Goal: Information Seeking & Learning: Learn about a topic

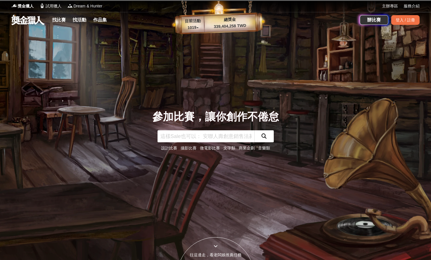
click at [169, 149] on link "設計比賽" at bounding box center [169, 147] width 16 height 5
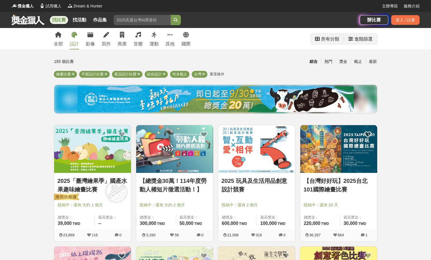
click at [360, 38] on div "進階篩選" at bounding box center [364, 38] width 18 height 11
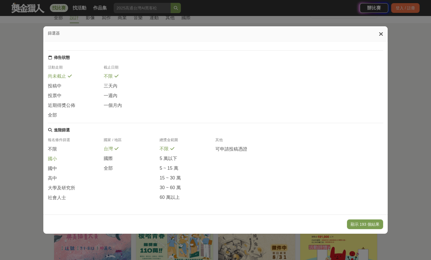
scroll to position [57, 0]
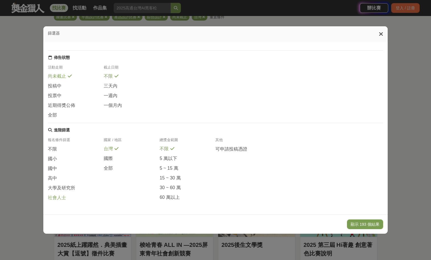
click at [55, 199] on span "社會人士" at bounding box center [57, 197] width 18 height 6
click at [363, 224] on button "顯示 17 個結果" at bounding box center [366, 224] width 34 height 10
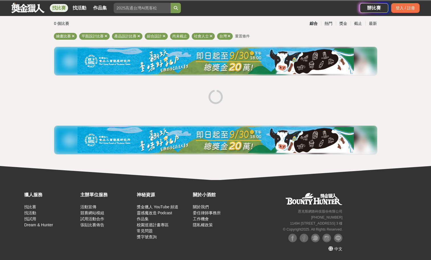
scroll to position [38, 0]
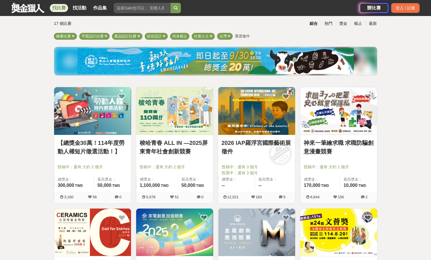
click at [327, 147] on link "神來一筆繪求職 求職防騙創意漫畫競賽" at bounding box center [339, 146] width 70 height 17
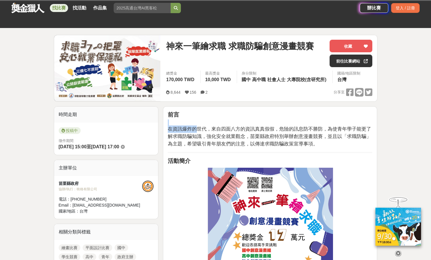
drag, startPoint x: 197, startPoint y: 130, endPoint x: 352, endPoint y: 152, distance: 156.6
click at [352, 152] on hr at bounding box center [270, 152] width 205 height 1
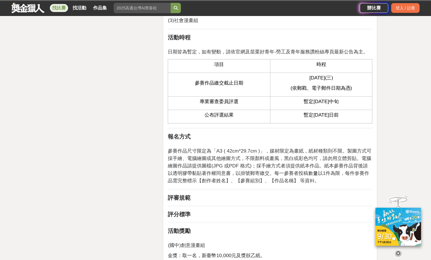
scroll to position [485, 0]
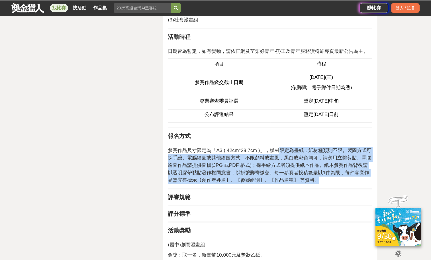
drag, startPoint x: 277, startPoint y: 152, endPoint x: 330, endPoint y: 177, distance: 58.3
click at [330, 177] on p "參賽作品尺寸限定為「A3 ( 42cm*29.7cm )」，媒材限定為畫紙，紙材種類則不限。製圖方式可採手繪、電腦繪圖或其他繪圖方式，不限顏料或畫風，黑白或彩…" at bounding box center [270, 162] width 205 height 43
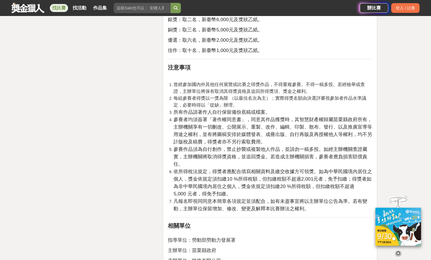
scroll to position [970, 0]
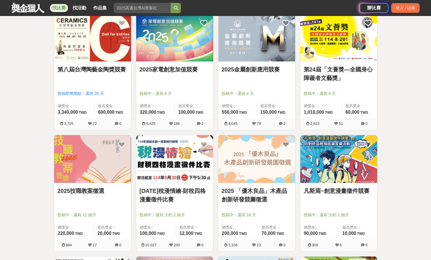
scroll to position [238, 0]
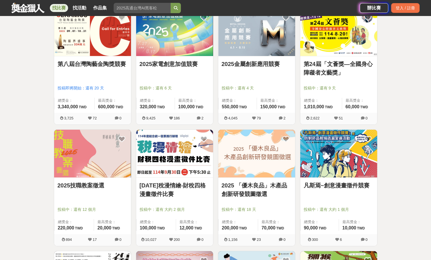
drag, startPoint x: 176, startPoint y: 156, endPoint x: 87, endPoint y: 146, distance: 89.2
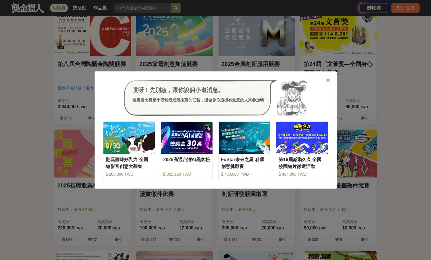
click at [328, 83] on div "哎呀！先別急，跟你說個小道消息。 這幾個比賽是小酒館最近最推薦的任務，適合像你這樣有創意的人來參加噢！" at bounding box center [215, 98] width 225 height 36
click at [331, 82] on div at bounding box center [329, 80] width 6 height 6
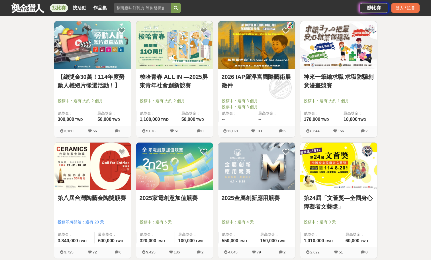
scroll to position [114, 0]
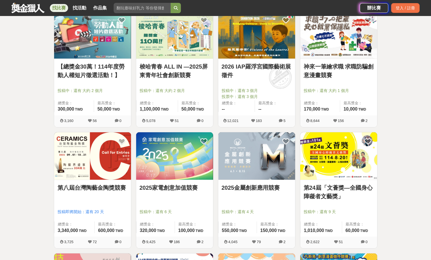
click at [334, 67] on link "神來一筆繪求職 求職防騙創意漫畫競賽" at bounding box center [339, 70] width 70 height 17
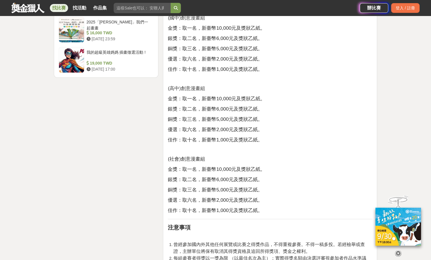
scroll to position [798, 0]
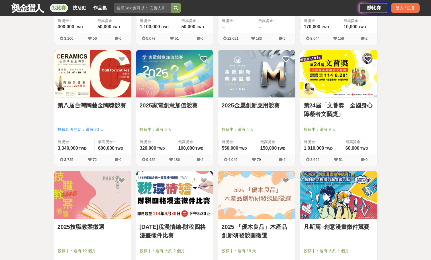
scroll to position [228, 0]
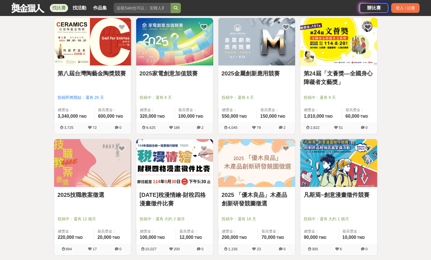
click at [341, 169] on img at bounding box center [339, 163] width 77 height 48
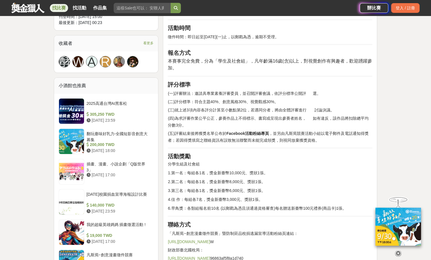
scroll to position [399, 0]
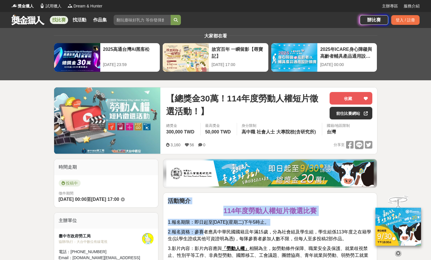
drag, startPoint x: 206, startPoint y: 146, endPoint x: 330, endPoint y: 161, distance: 124.9
click at [321, 210] on p "114年度勞動人權短片徵選比賽" at bounding box center [270, 210] width 205 height 10
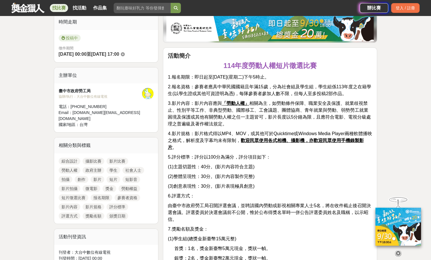
scroll to position [143, 0]
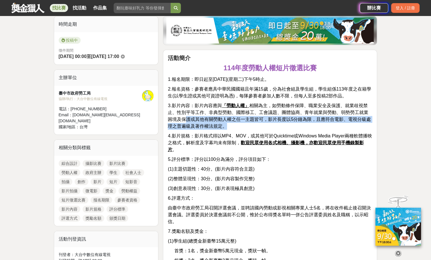
drag, startPoint x: 185, startPoint y: 121, endPoint x: 269, endPoint y: 125, distance: 84.2
click at [269, 125] on p "3.影片內容：影片內容應與 「勞動人權」 相關為主，如勞動條件保障、職業安全及保護、就業歧視禁止、性別平等工作、非典型勞動、國際移工、工會議題、團體協商、青年…" at bounding box center [270, 115] width 205 height 27
drag, startPoint x: 292, startPoint y: 117, endPoint x: 293, endPoint y: 128, distance: 10.9
click at [293, 128] on p "3.影片內容：影片內容應與 「勞動人權」 相關為主，如勞動條件保障、職業安全及保護、就業歧視禁止、性別平等工作、非典型勞動、國際移工、工會議題、團體協商、青年…" at bounding box center [270, 115] width 205 height 27
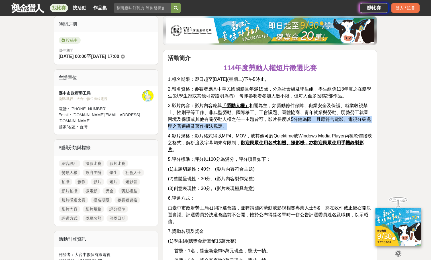
click at [293, 128] on p "3.影片內容：影片內容應與 「勞動人權」 相關為主，如勞動條件保障、職業安全及保護、就業歧視禁止、性別平等工作、非典型勞動、國際移工、工會議題、團體協商、青年…" at bounding box center [270, 115] width 205 height 27
drag, startPoint x: 335, startPoint y: 118, endPoint x: 377, endPoint y: 126, distance: 43.0
click at [377, 126] on div "活動簡介 114年度勞動人權短片徵選比賽 1.報名期限：即日起至114年9月30日(星期二)下午5時止。 2.報名資格：參賽者應具中華民國國籍且年滿15歲，分…" at bounding box center [270, 224] width 214 height 348
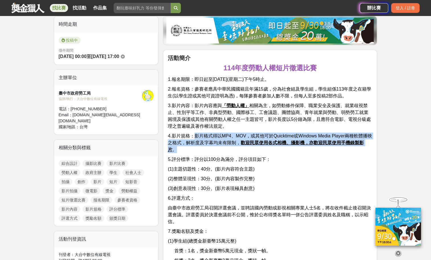
drag, startPoint x: 194, startPoint y: 136, endPoint x: 333, endPoint y: 151, distance: 138.9
click at [333, 151] on p "4.影片規格：影片格式得以MP4、MOV，或其他可於Quicktime或Windows Media Player兩種軟體播映之格式，解析度及字幕均未有限制， …" at bounding box center [270, 142] width 205 height 21
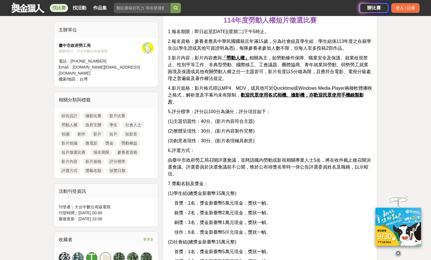
scroll to position [200, 0]
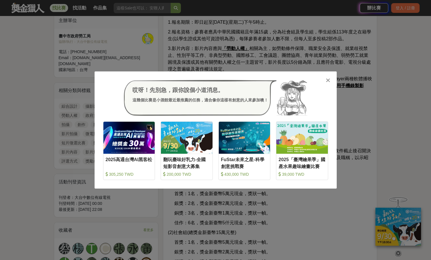
click at [326, 80] on div at bounding box center [329, 80] width 6 height 6
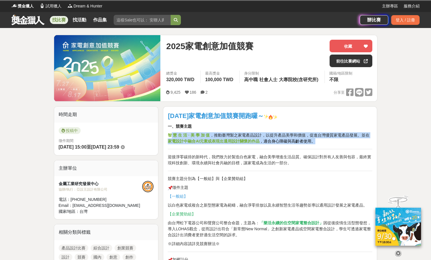
drag, startPoint x: 172, startPoint y: 136, endPoint x: 338, endPoint y: 141, distance: 165.5
click at [338, 141] on p "智 慧 生 活 · 美 學 加 值 ，推動臺灣製之家電產品設計，以提升產品美學和價值，促進台灣優質家電產品發展。並在 家電設計中融合AI元素或表現出通用設計關…" at bounding box center [270, 138] width 205 height 12
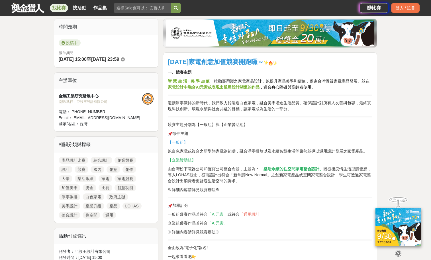
scroll to position [143, 0]
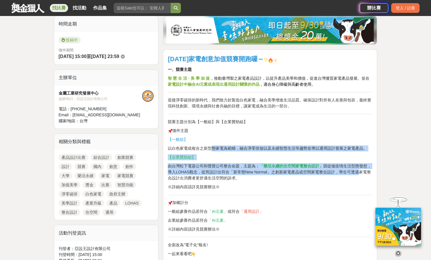
drag, startPoint x: 212, startPoint y: 148, endPoint x: 359, endPoint y: 174, distance: 149.8
click at [359, 174] on p "由台灣松下電器公司和聲寶公司整合命題，主題為： 「樂活永續的住空間家電整合設計」 因從後疫情生活型態發想，導入LOHAS觀念，從而設計出符合「新常態New N…" at bounding box center [270, 172] width 205 height 18
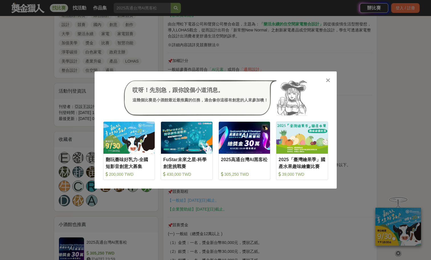
scroll to position [285, 0]
click at [327, 79] on icon at bounding box center [328, 80] width 4 height 6
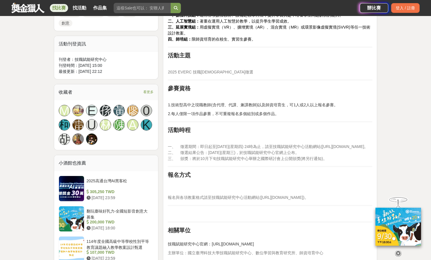
scroll to position [285, 0]
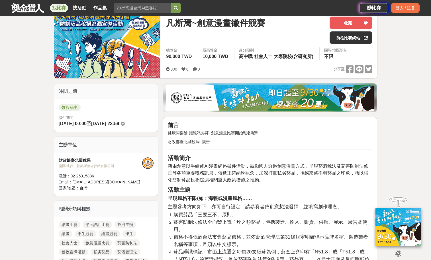
scroll to position [114, 0]
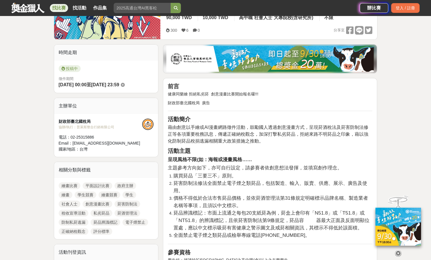
click at [303, 65] on img at bounding box center [271, 59] width 208 height 26
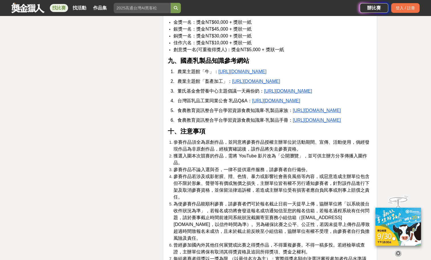
scroll to position [1055, 0]
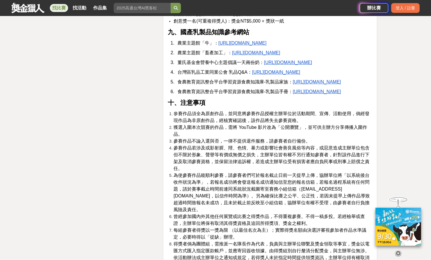
click at [267, 45] on u "https://kmweb.moa.gov.tw/subject/index.php?id=18" at bounding box center [243, 42] width 48 height 5
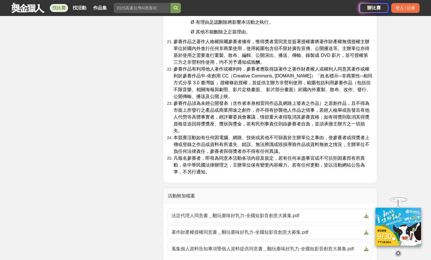
scroll to position [1683, 0]
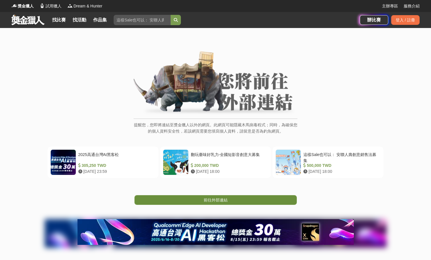
click at [255, 196] on link "前往外部連結" at bounding box center [216, 200] width 163 height 10
